Goal: Information Seeking & Learning: Learn about a topic

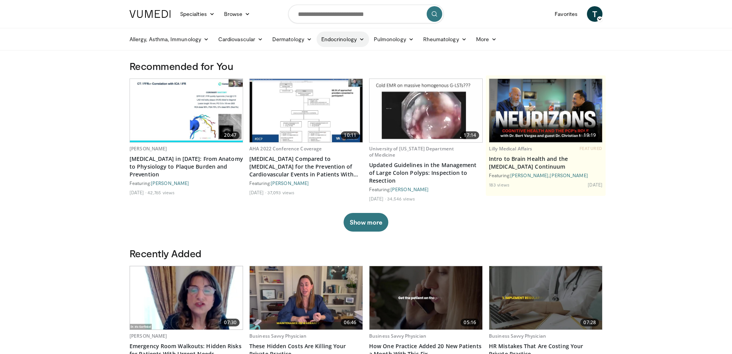
click at [342, 40] on link "Endocrinology" at bounding box center [343, 39] width 52 height 16
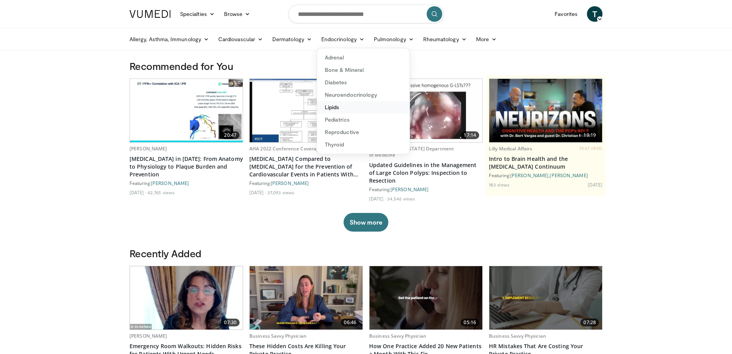
click at [329, 107] on link "Lipids" at bounding box center [363, 107] width 93 height 12
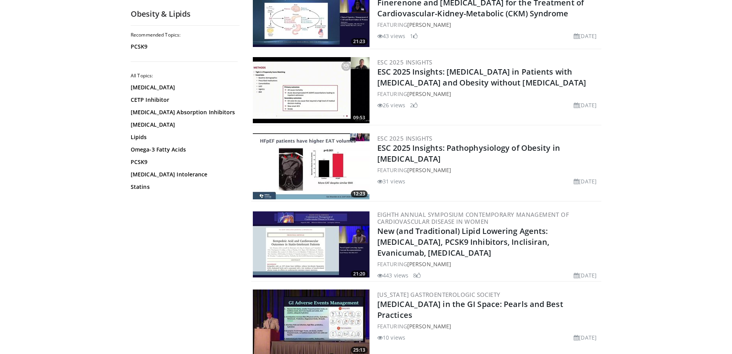
scroll to position [583, 0]
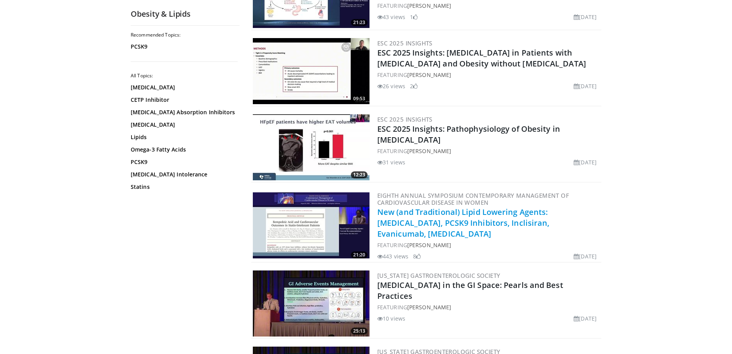
click at [508, 219] on link "New (and Traditional) Lipid Lowering Agents: [MEDICAL_DATA], PCSK9 Inhibitors, …" at bounding box center [463, 223] width 172 height 32
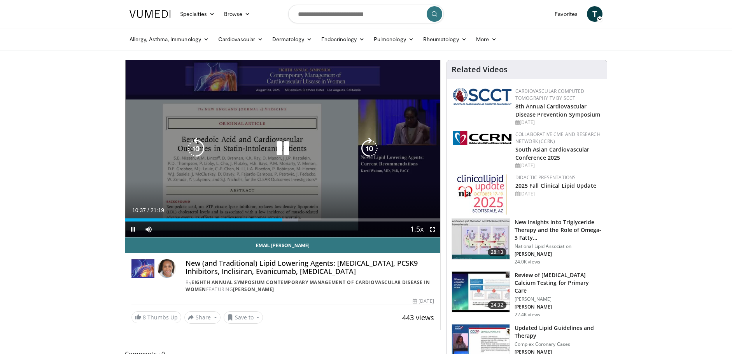
click at [281, 146] on icon "Video Player" at bounding box center [283, 149] width 22 height 22
click at [284, 149] on icon "Video Player" at bounding box center [283, 149] width 22 height 22
click at [282, 156] on icon "Video Player" at bounding box center [283, 149] width 22 height 22
